Goal: Information Seeking & Learning: Find specific fact

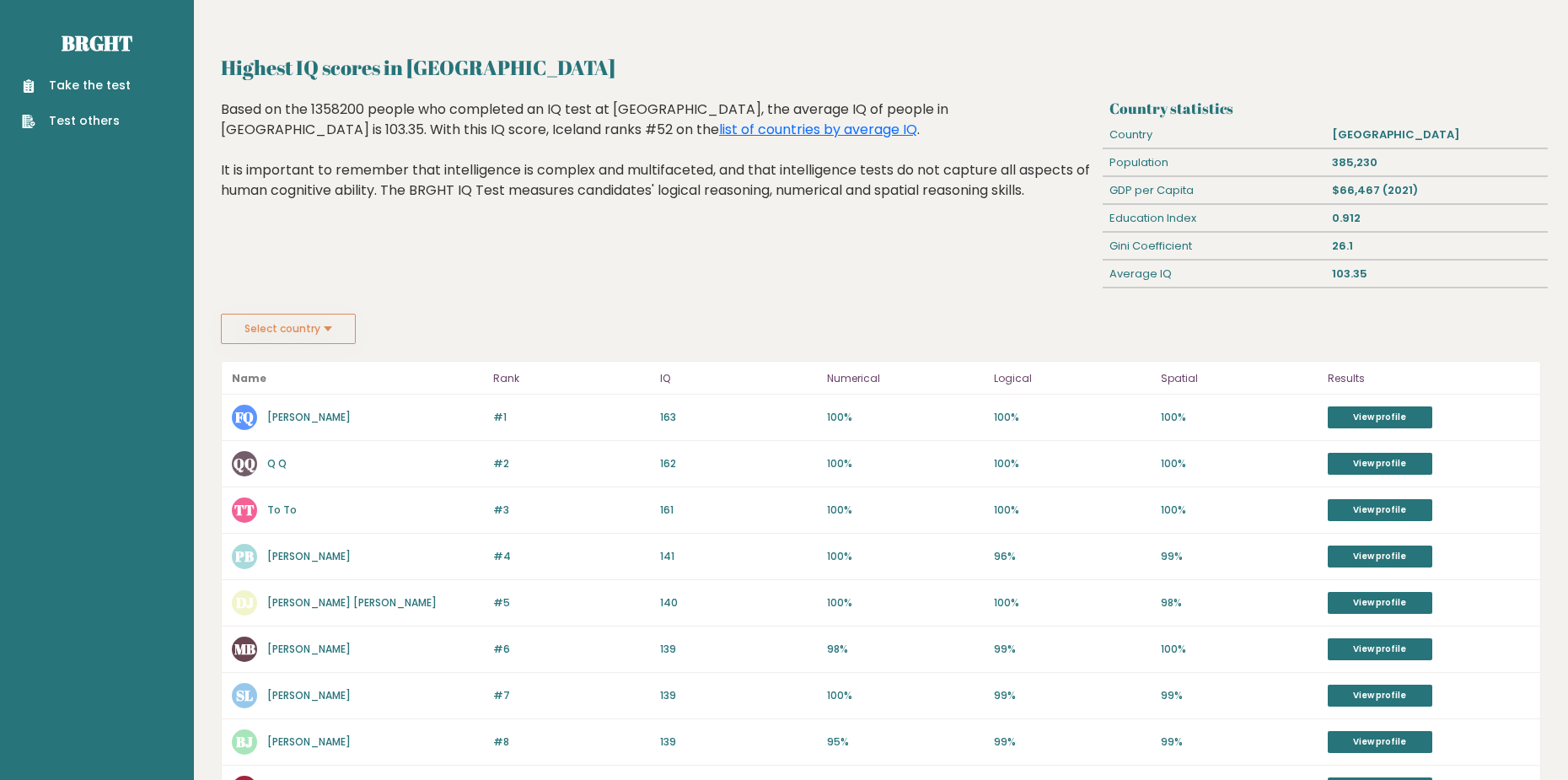
click at [743, 259] on div "Highest IQ scores in [GEOGRAPHIC_DATA] Based on the 1358200 people who complete…" at bounding box center [659, 207] width 888 height 214
click at [569, 221] on div "Based on the 1358200 people who completed an IQ test at BRGHT, the average IQ o…" at bounding box center [658, 162] width 876 height 126
click at [272, 327] on button "Select country" at bounding box center [288, 329] width 135 height 30
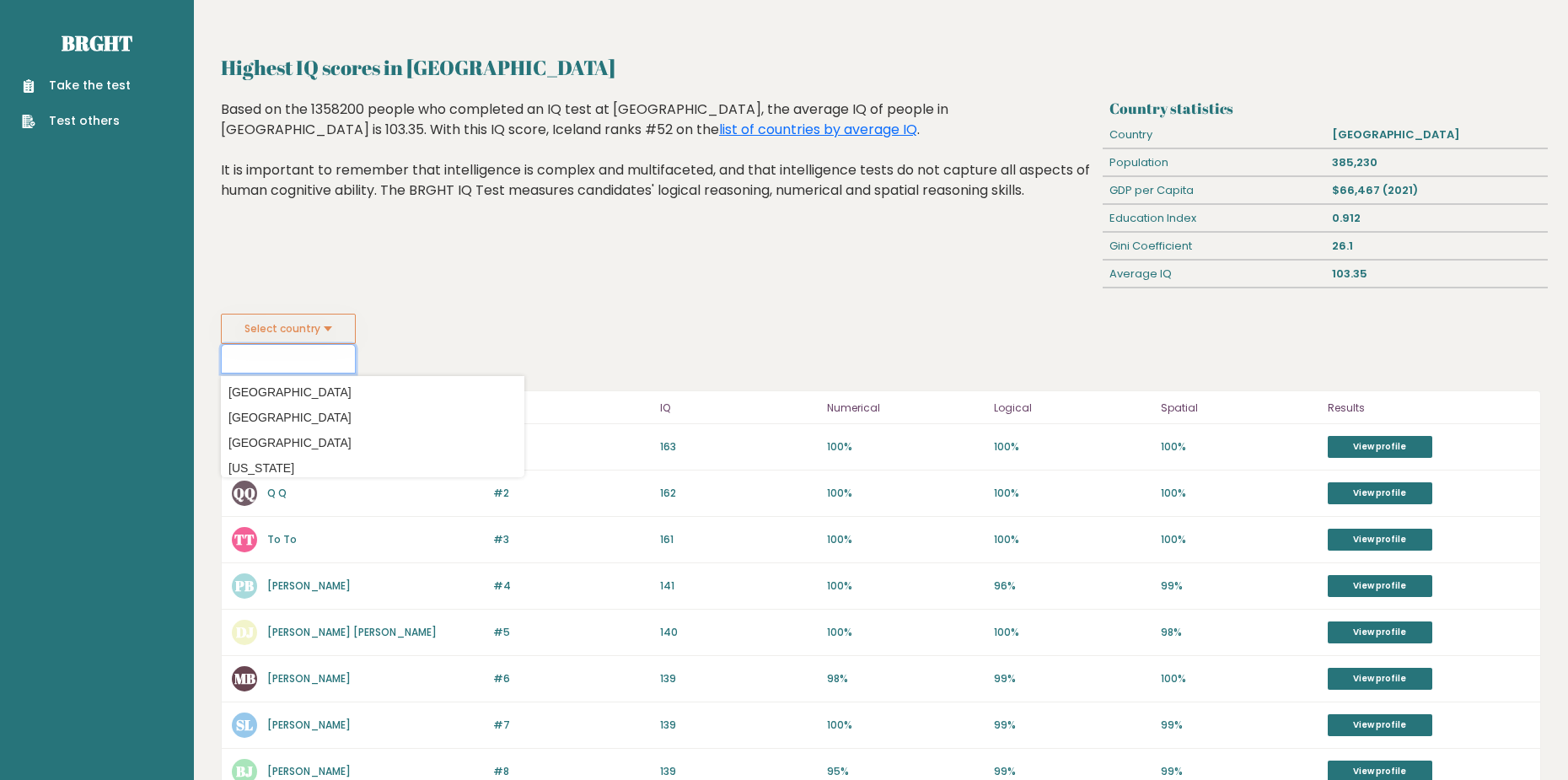
click at [273, 358] on input at bounding box center [288, 359] width 135 height 29
click at [507, 355] on fieldset "Select country iceland Country Afghanistan Albania Algeria American Samoa Andor…" at bounding box center [373, 344] width 304 height 60
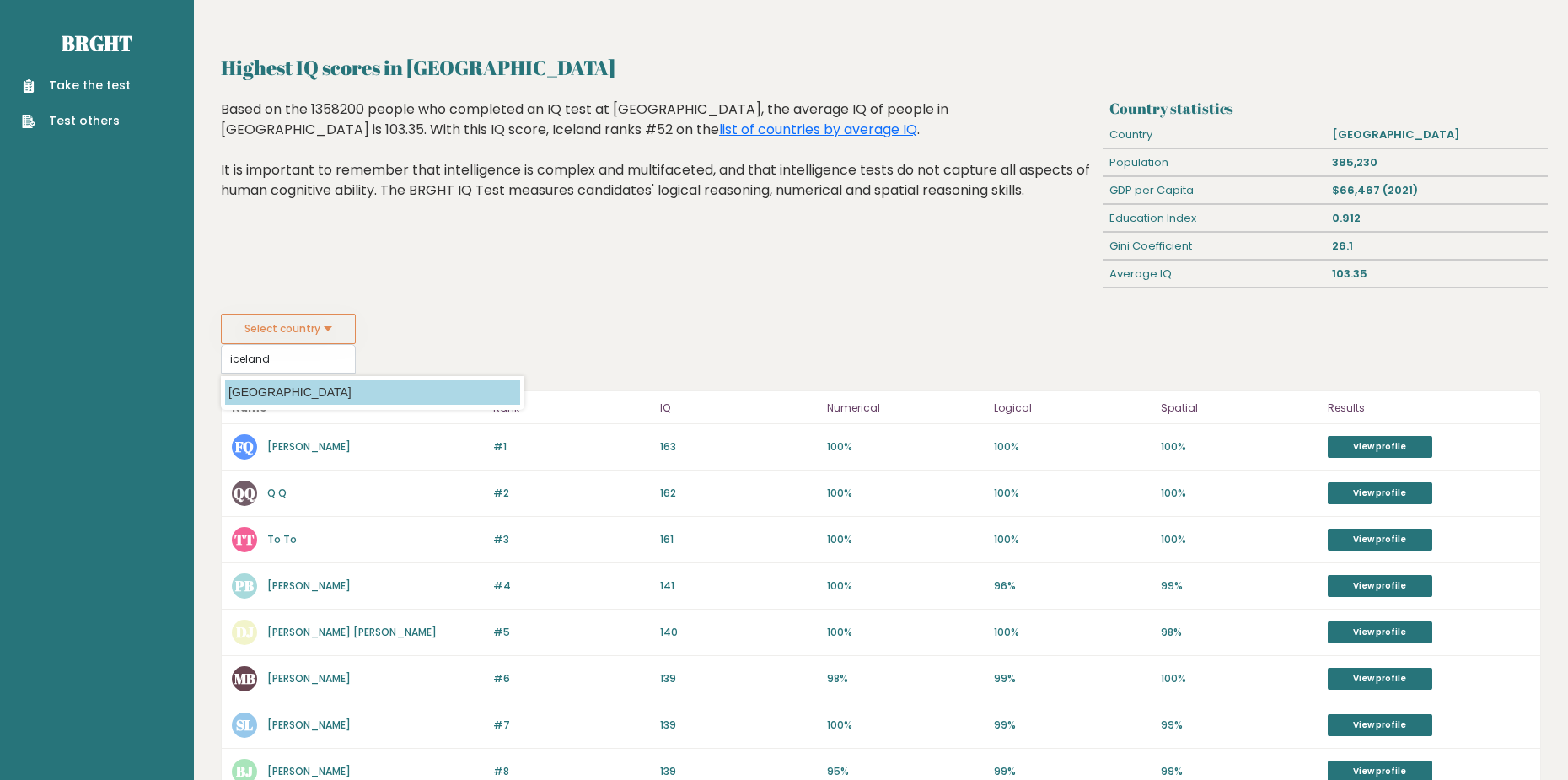
click at [273, 385] on option "[GEOGRAPHIC_DATA]" at bounding box center [372, 393] width 295 height 25
type input "[GEOGRAPHIC_DATA]"
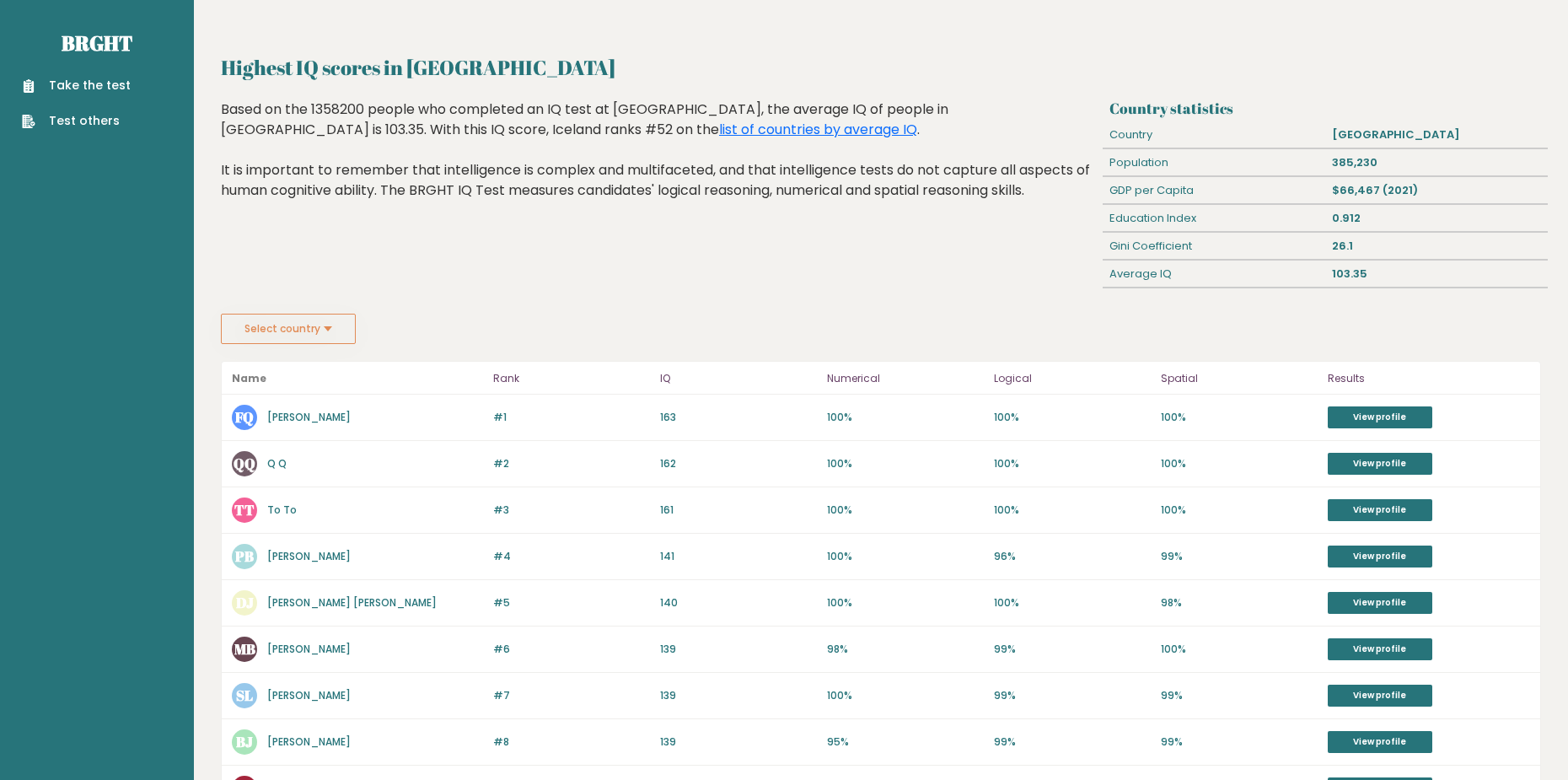
click at [651, 63] on h2 "Highest IQ scores in [GEOGRAPHIC_DATA]" at bounding box center [880, 67] width 1319 height 30
click at [498, 284] on div "Highest IQ scores in [GEOGRAPHIC_DATA] Based on the 1358200 people who complete…" at bounding box center [659, 207] width 888 height 214
click at [304, 325] on button "Select country" at bounding box center [288, 329] width 135 height 30
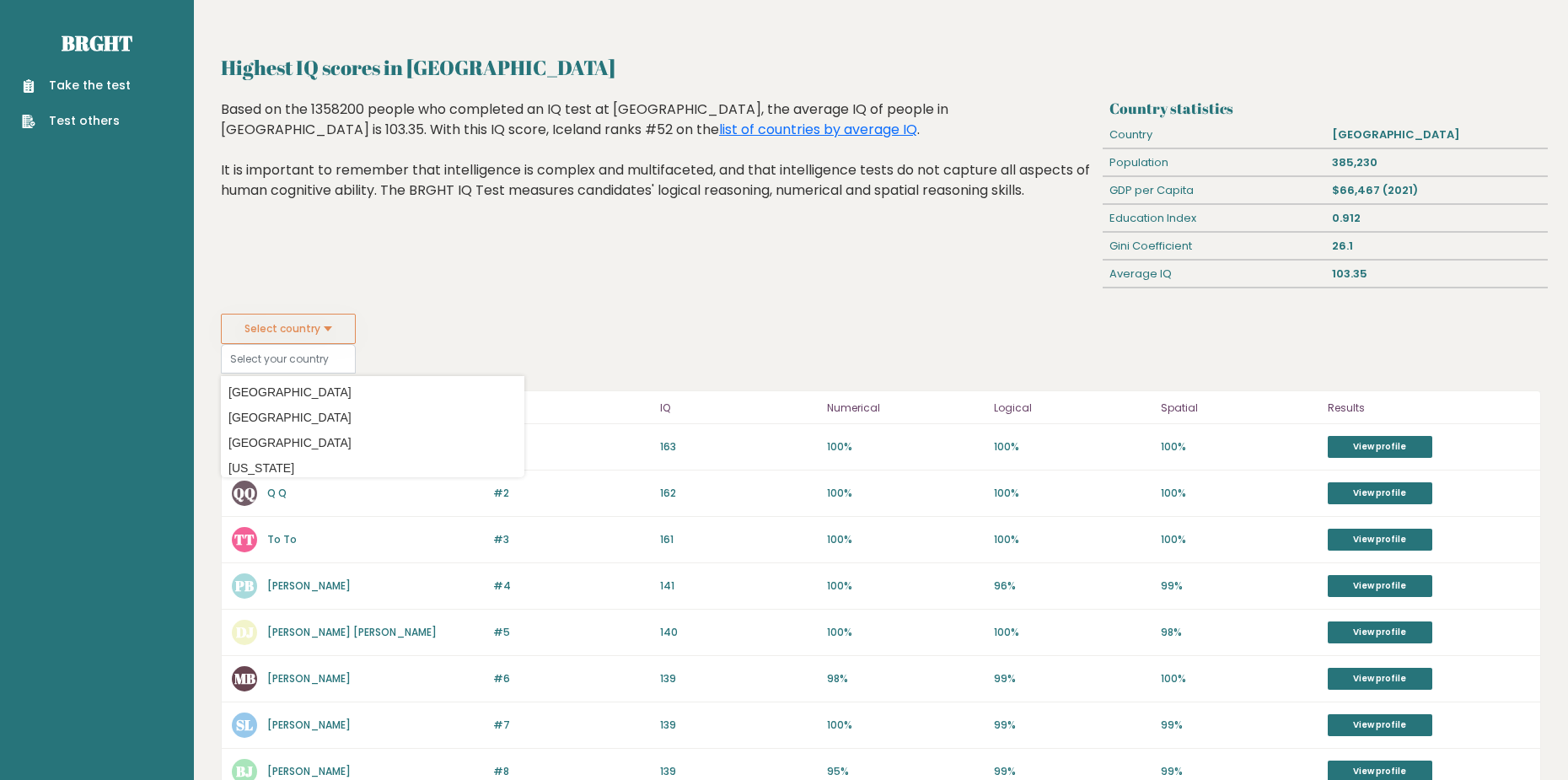
click at [307, 321] on button "Select country" at bounding box center [288, 329] width 135 height 30
click at [272, 389] on option "[GEOGRAPHIC_DATA]" at bounding box center [372, 393] width 295 height 25
type input "[GEOGRAPHIC_DATA]"
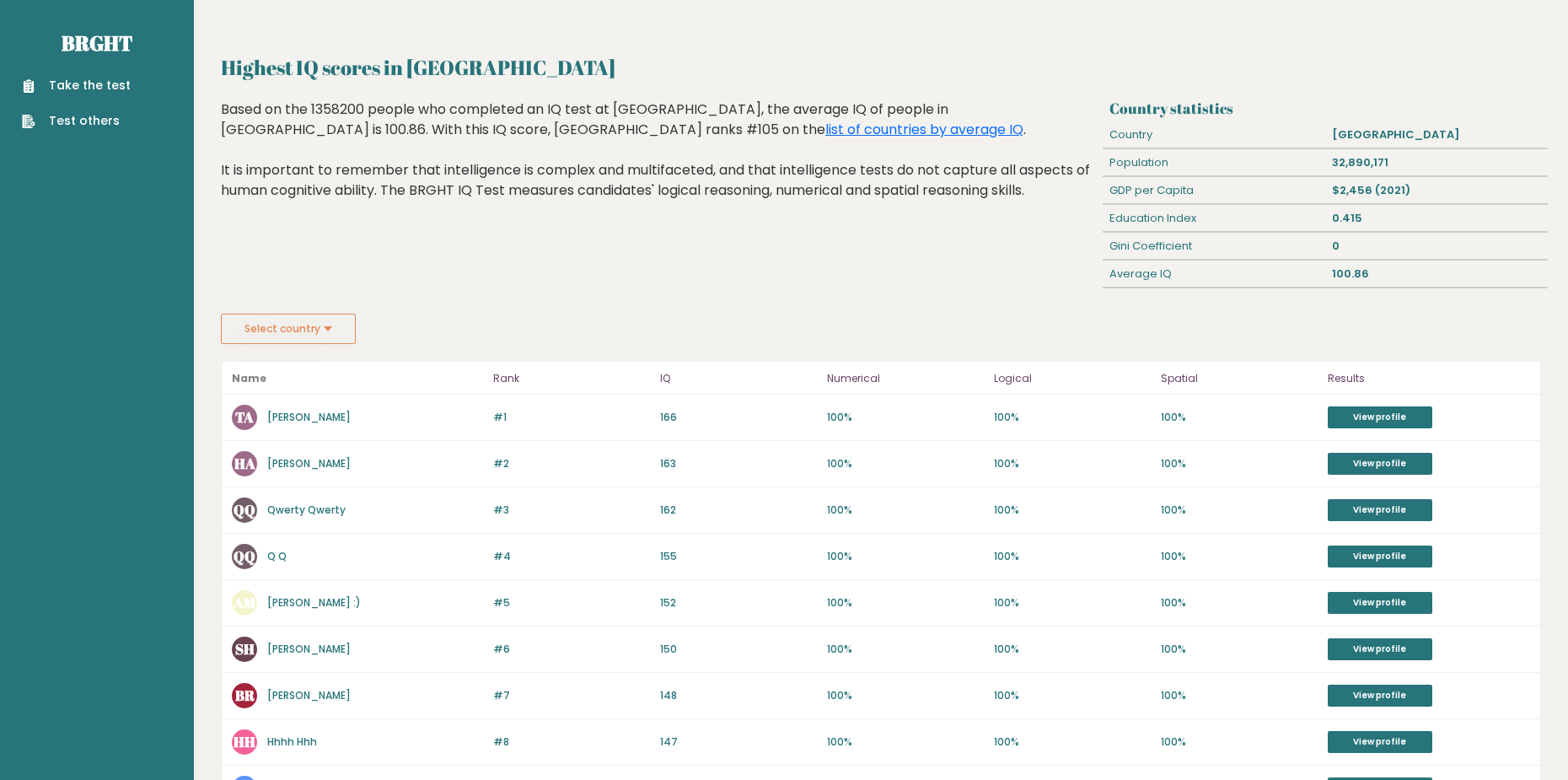
click at [278, 337] on button "Select country" at bounding box center [288, 329] width 135 height 30
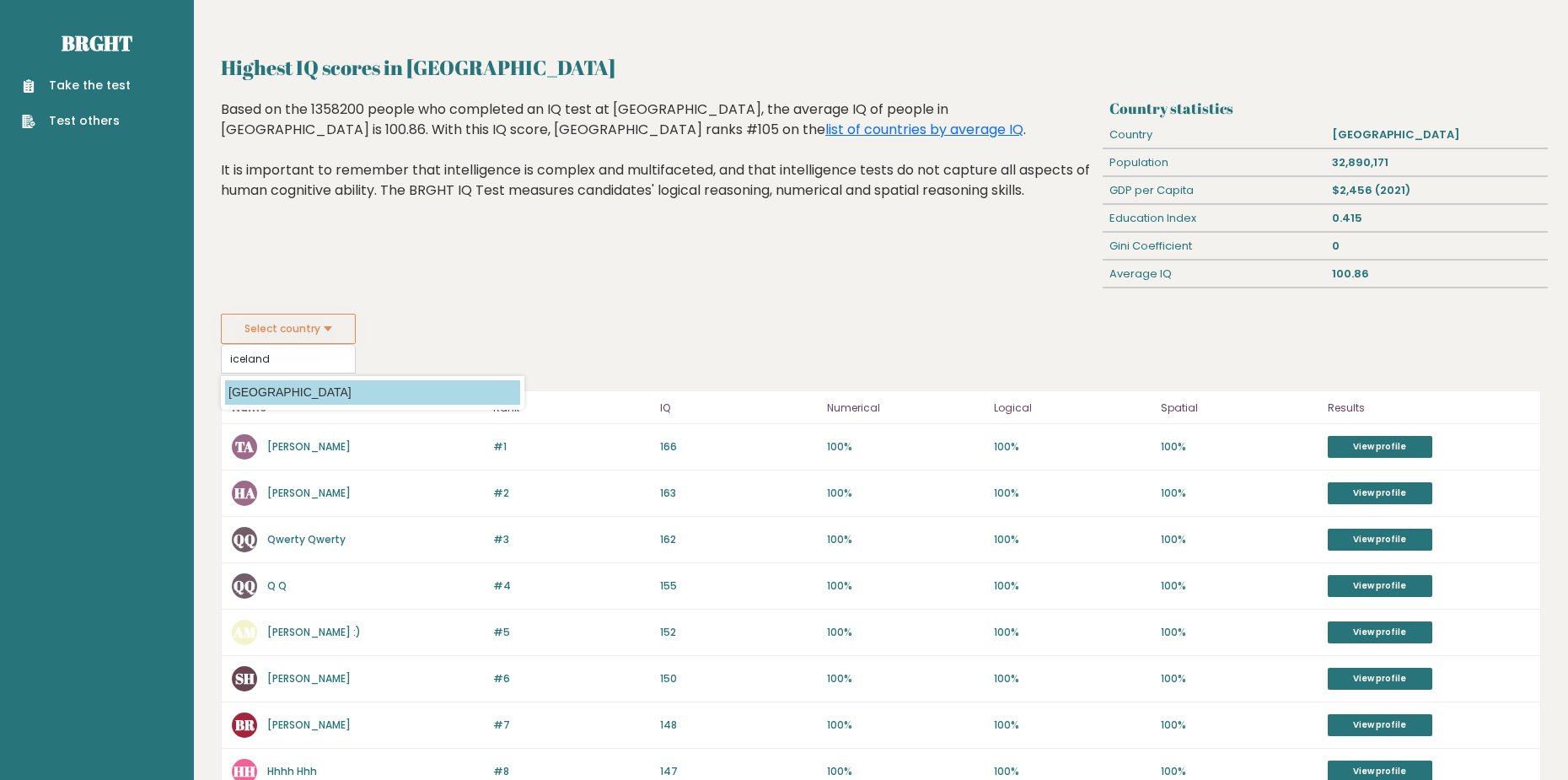
click at [272, 390] on option "[GEOGRAPHIC_DATA]" at bounding box center [372, 393] width 295 height 25
type input "[GEOGRAPHIC_DATA]"
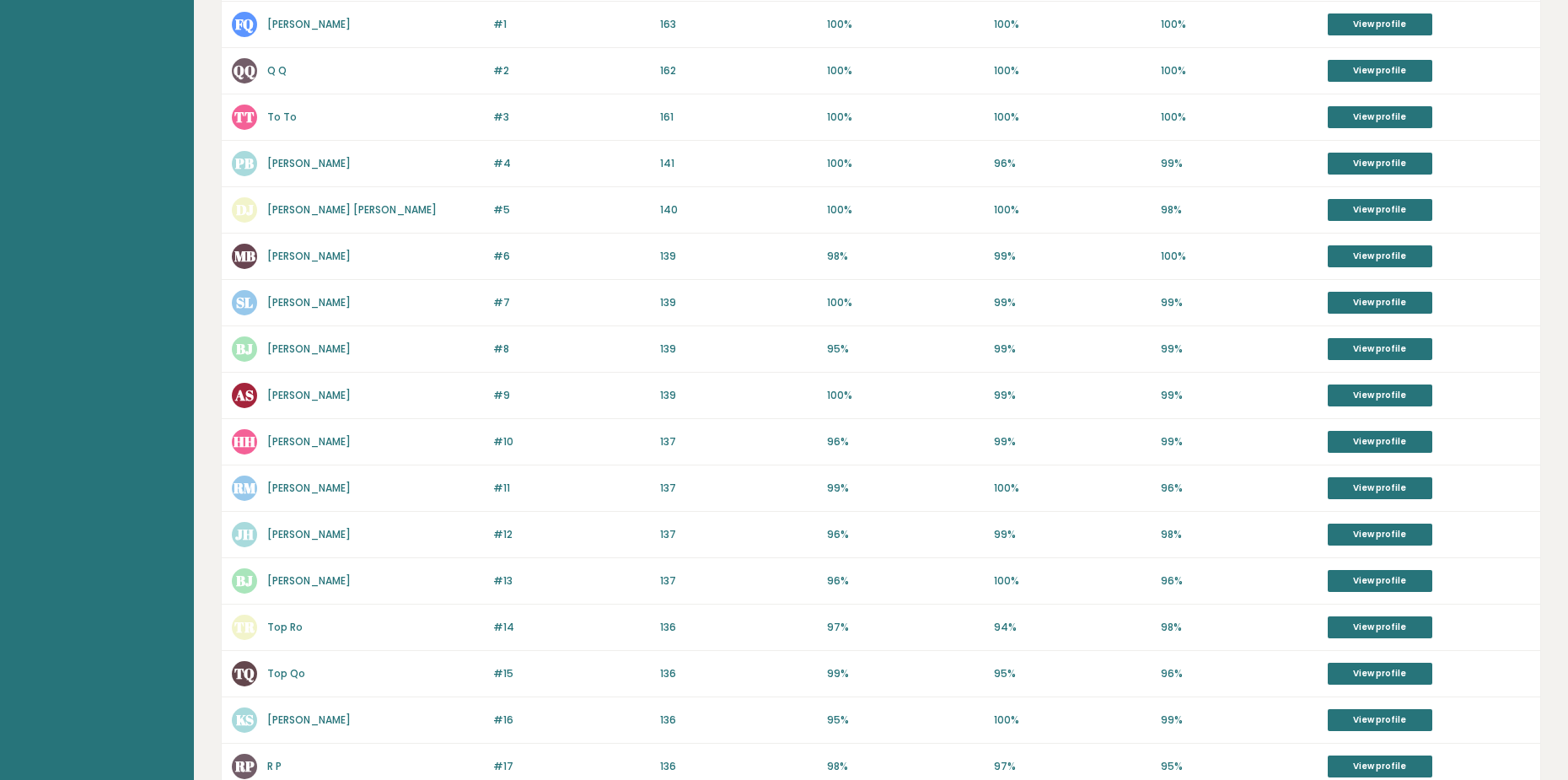
scroll to position [394, 0]
